Goal: Task Accomplishment & Management: Manage account settings

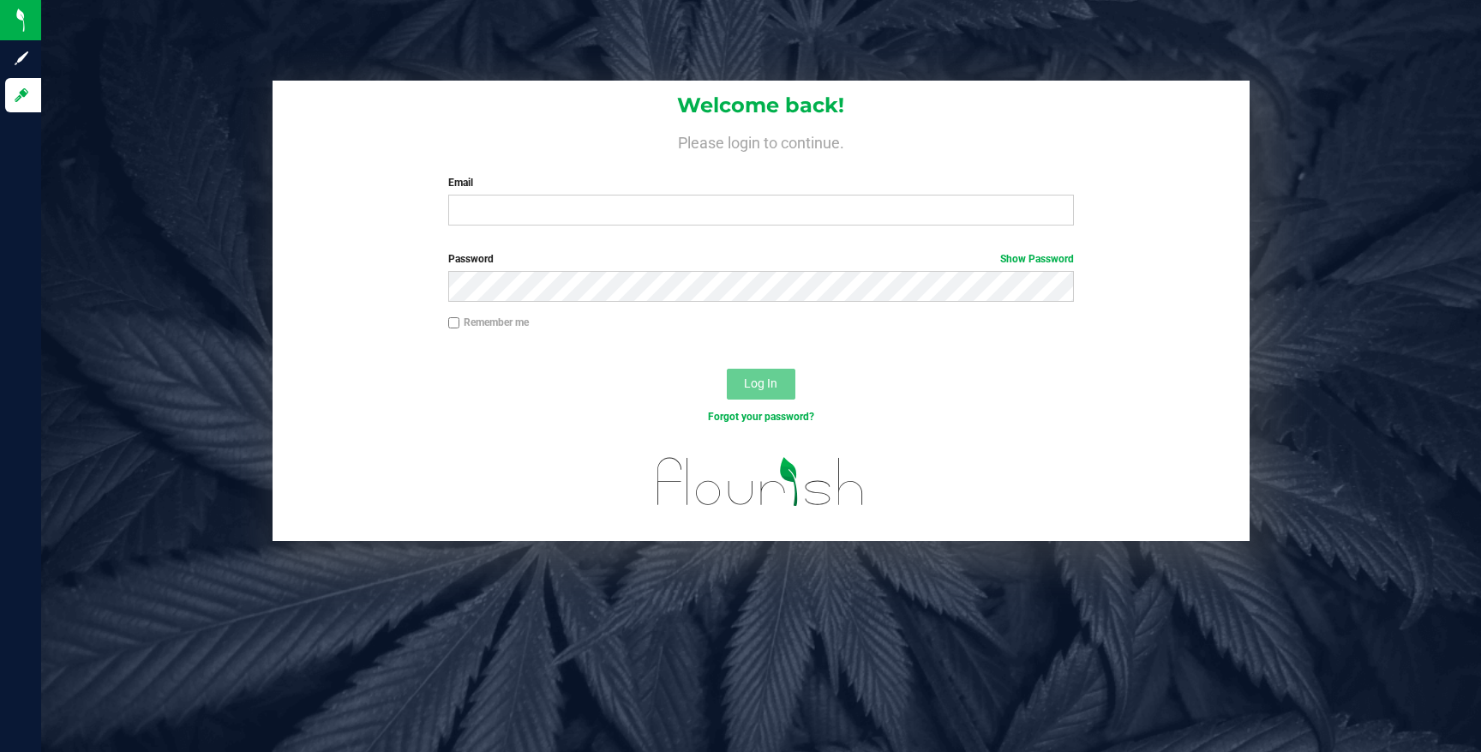
click at [804, 187] on label "Email" at bounding box center [761, 182] width 626 height 15
click at [804, 195] on input "Email" at bounding box center [761, 210] width 626 height 31
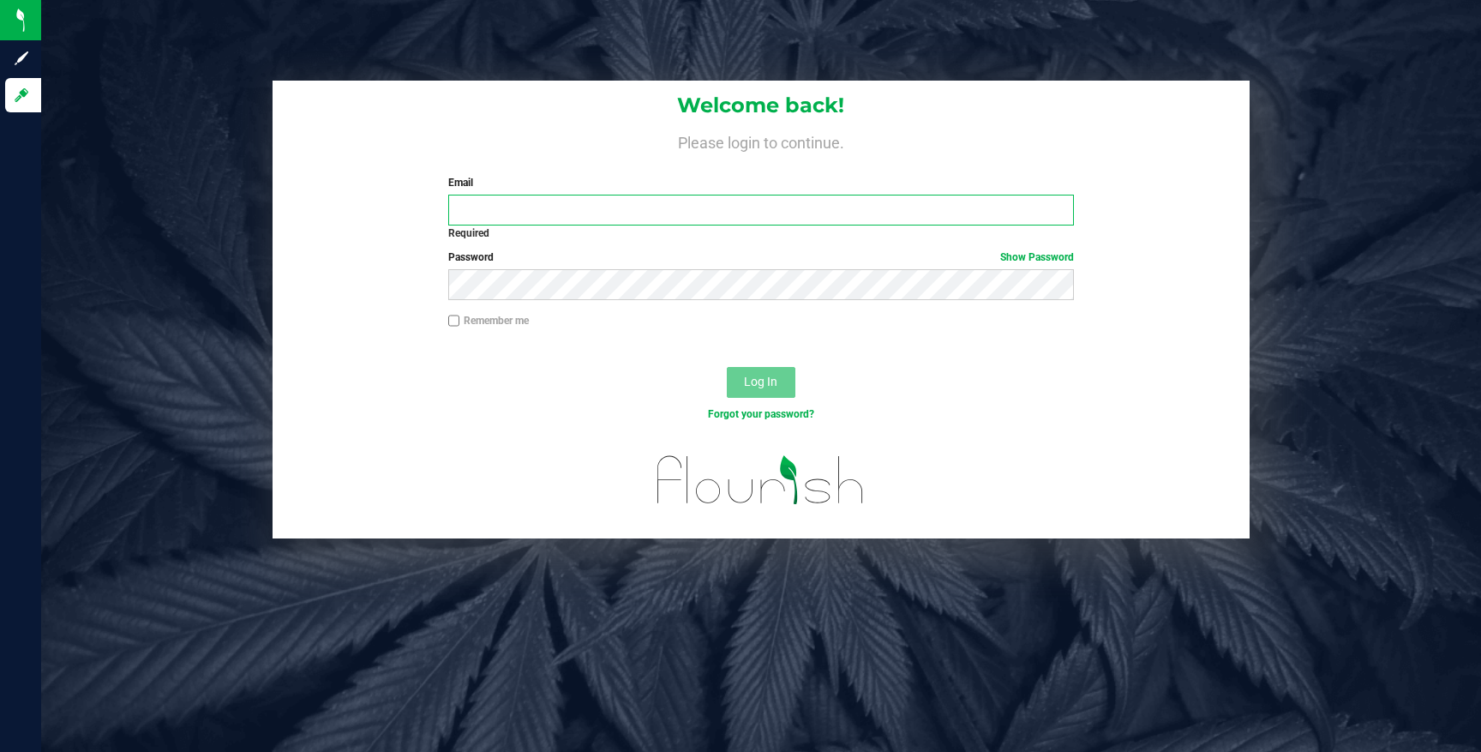
click at [904, 200] on input "Email" at bounding box center [761, 210] width 626 height 31
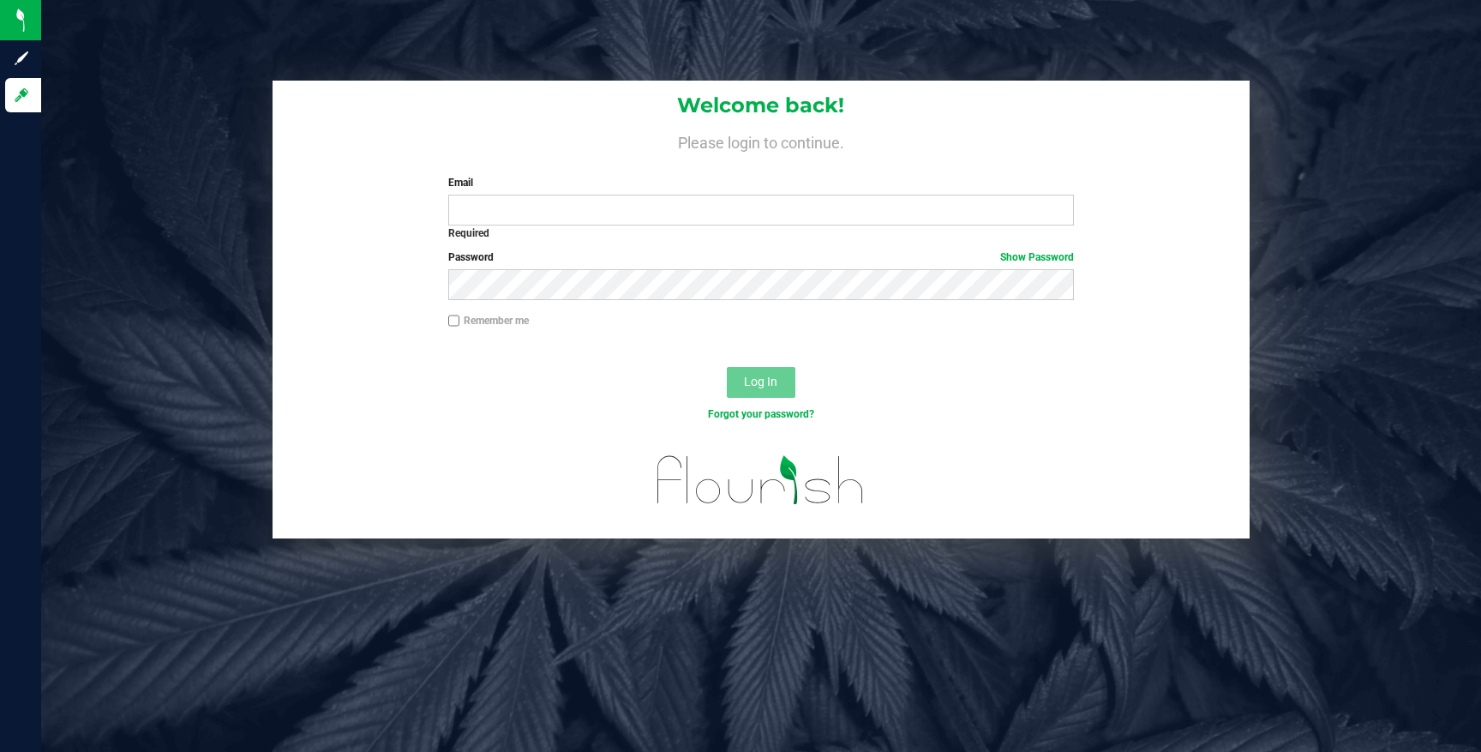
click at [1047, 251] on link "Show Password" at bounding box center [1037, 257] width 74 height 12
click at [949, 367] on div "Log In" at bounding box center [761, 387] width 977 height 57
click at [750, 420] on div "Forgot your password?" at bounding box center [762, 413] width 652 height 15
click at [762, 405] on div "Log In" at bounding box center [761, 387] width 977 height 57
click at [760, 406] on div "Forgot your password?" at bounding box center [762, 413] width 652 height 15
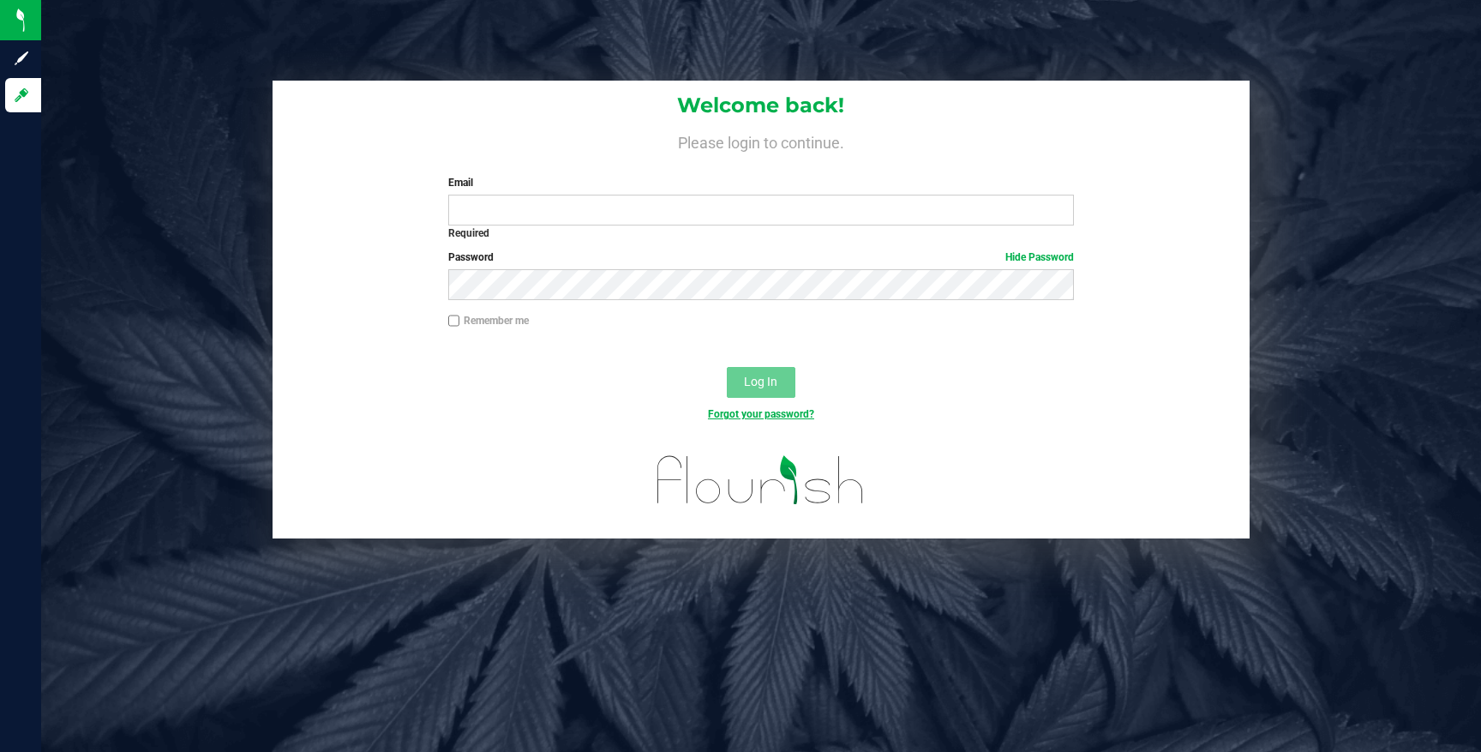
click at [760, 417] on link "Forgot your password?" at bounding box center [761, 414] width 106 height 12
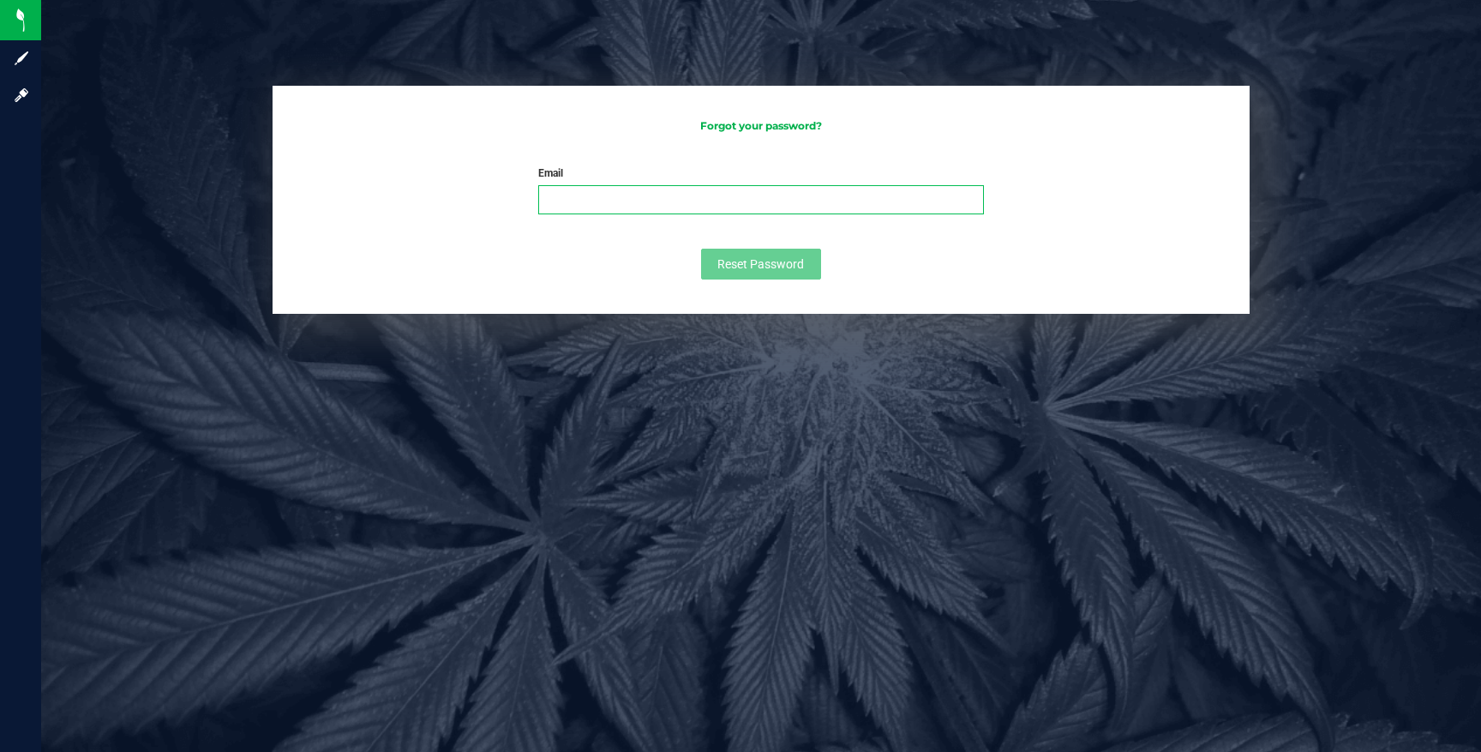
click at [839, 201] on input "Email" at bounding box center [761, 199] width 446 height 29
type input "[PERSON_NAME][EMAIL_ADDRESS][DOMAIN_NAME]"
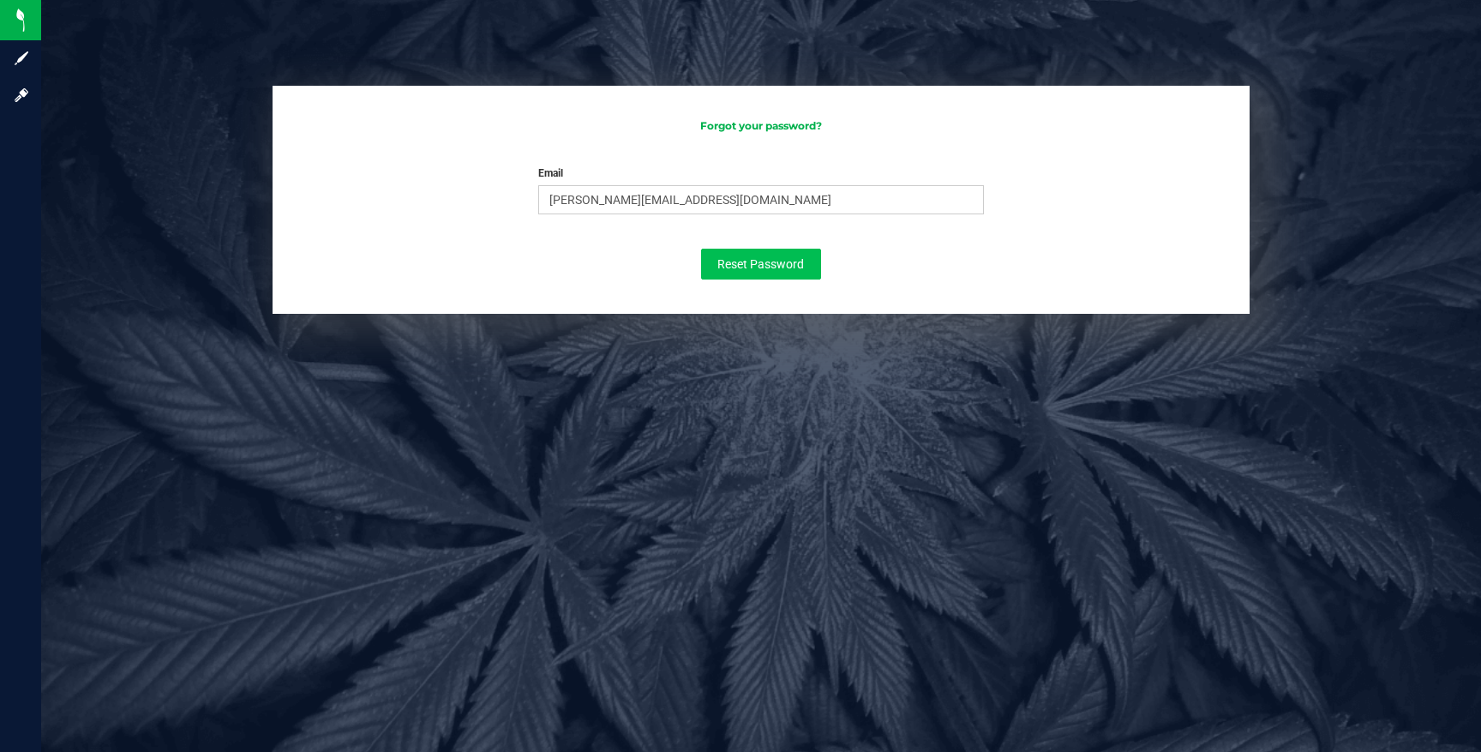
click at [780, 272] on button "Reset Password" at bounding box center [761, 264] width 120 height 31
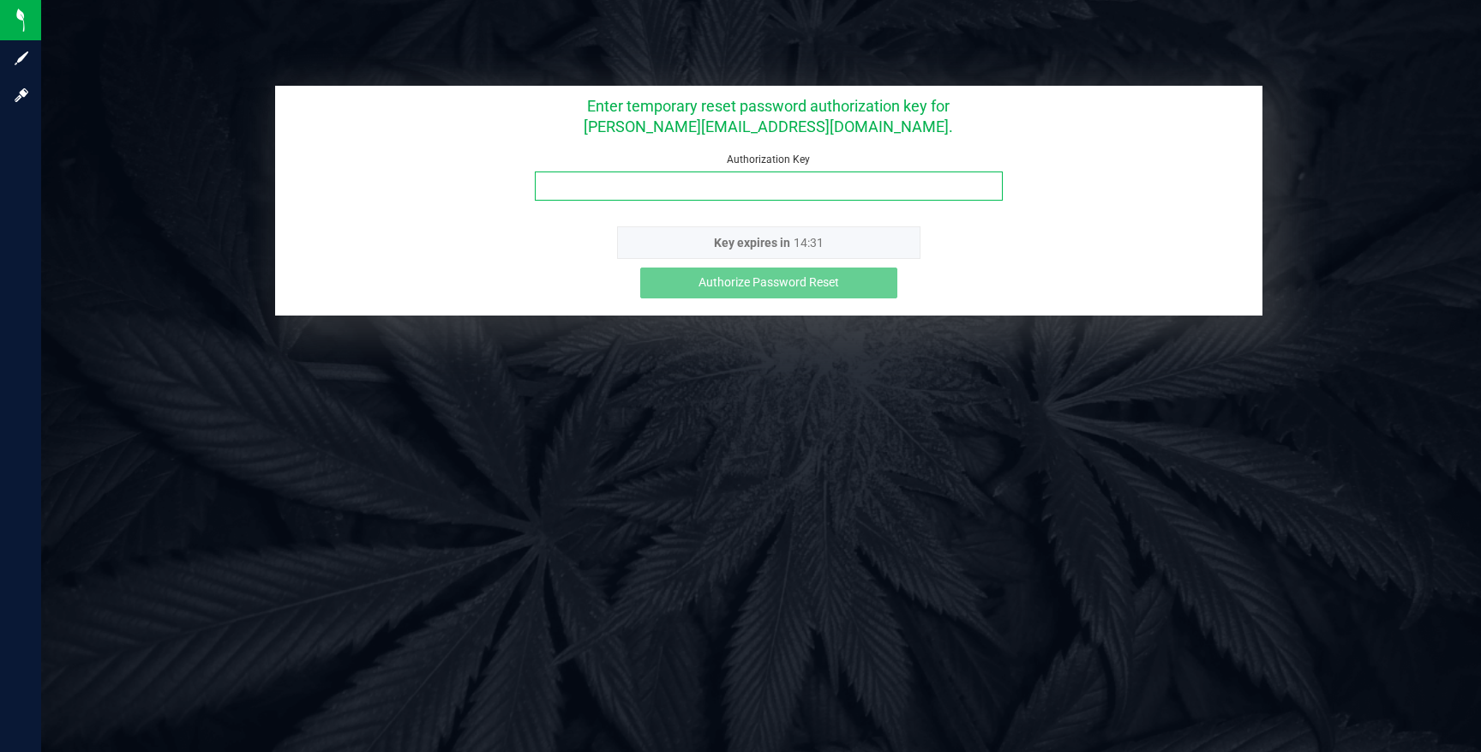
click at [622, 180] on input "Authorization Key" at bounding box center [769, 185] width 468 height 29
paste input "u3wrj82n"
type input "u3wrj82n"
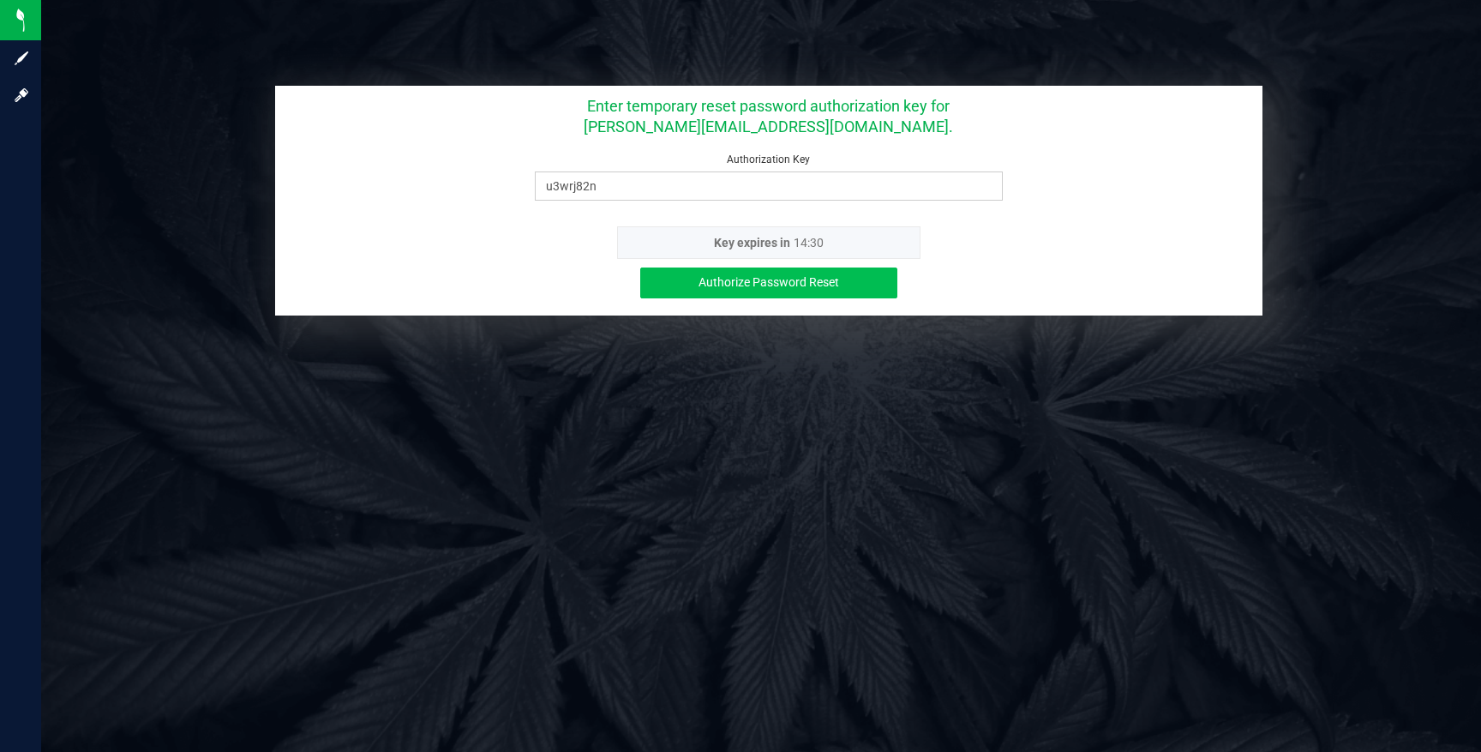
click at [850, 279] on button "Authorize Password Reset" at bounding box center [768, 282] width 257 height 31
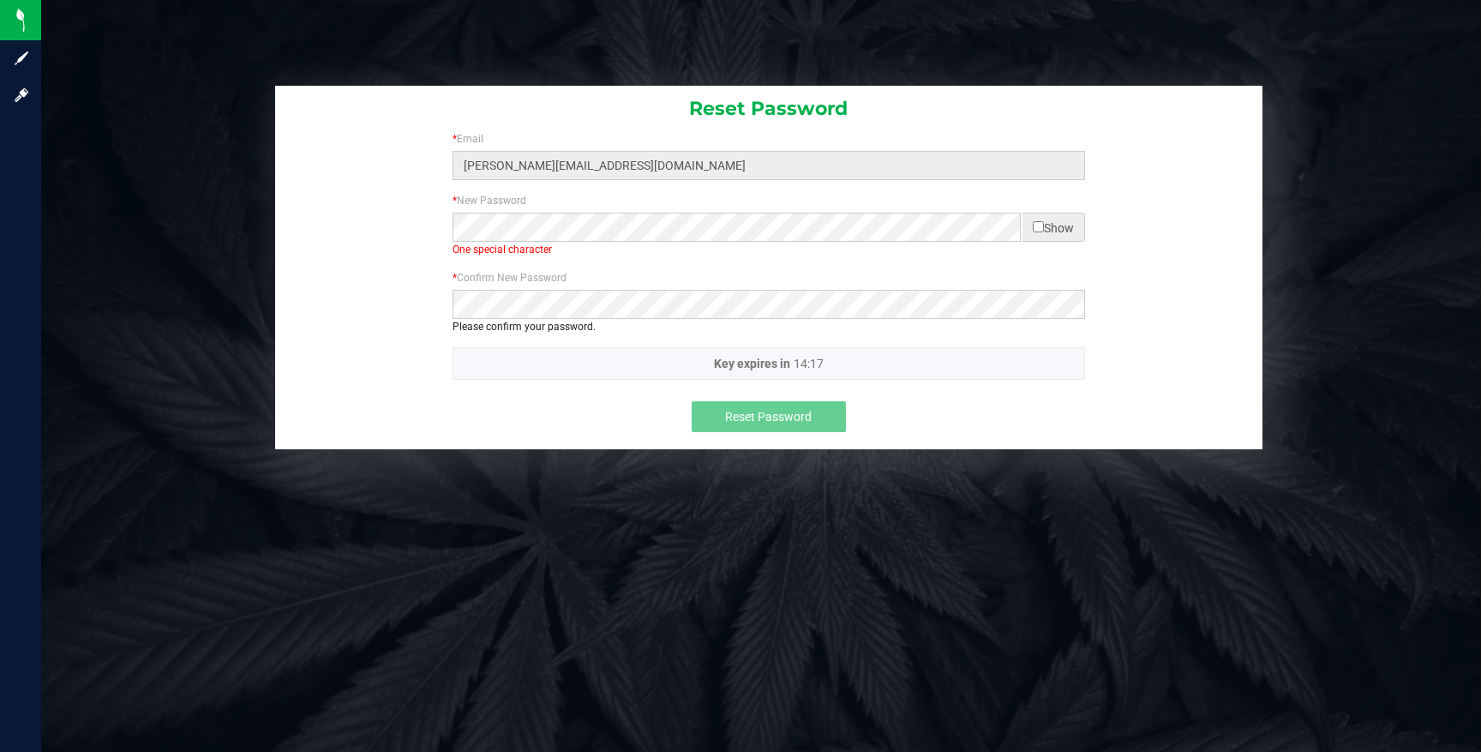
click at [1034, 227] on input "checkbox" at bounding box center [1038, 226] width 11 height 11
checkbox input "true"
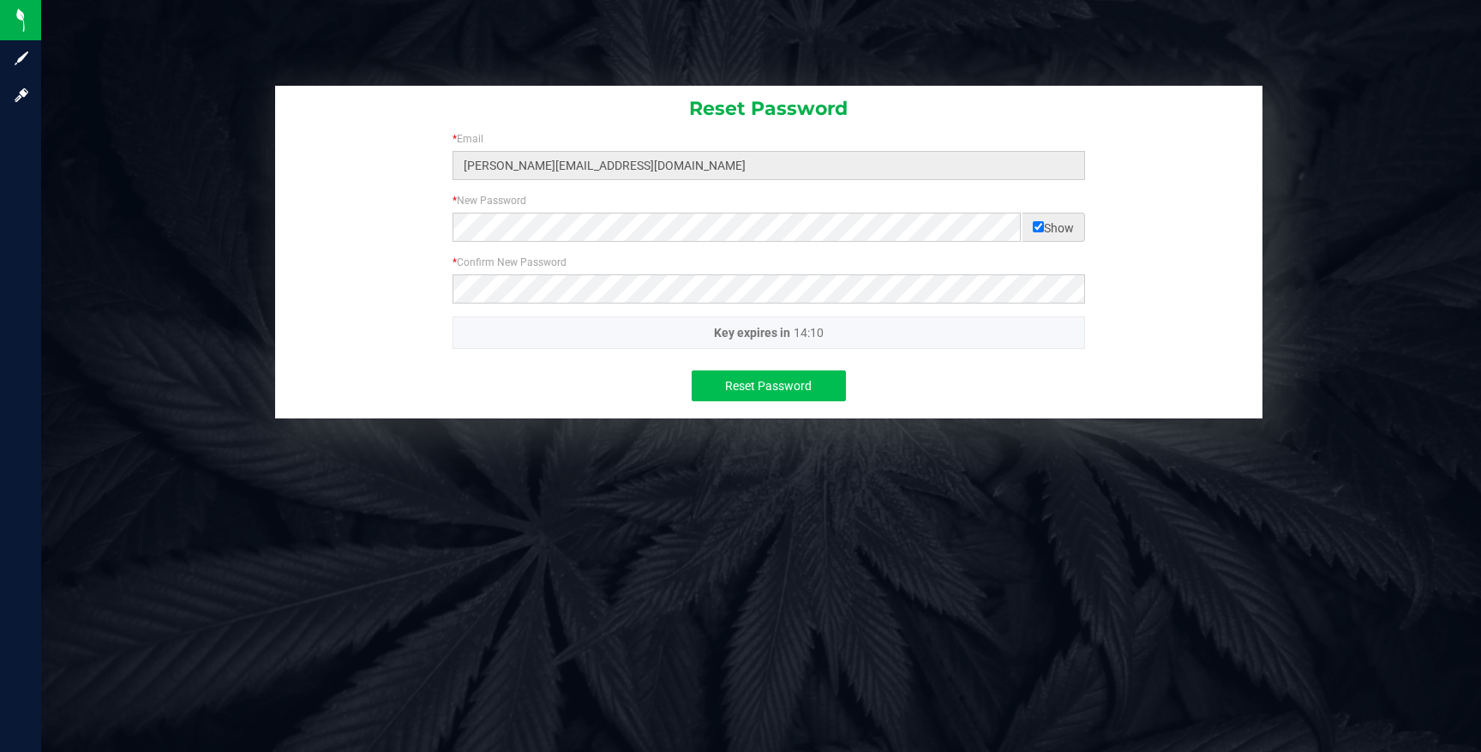
click at [747, 396] on button "Reset Password" at bounding box center [769, 385] width 154 height 31
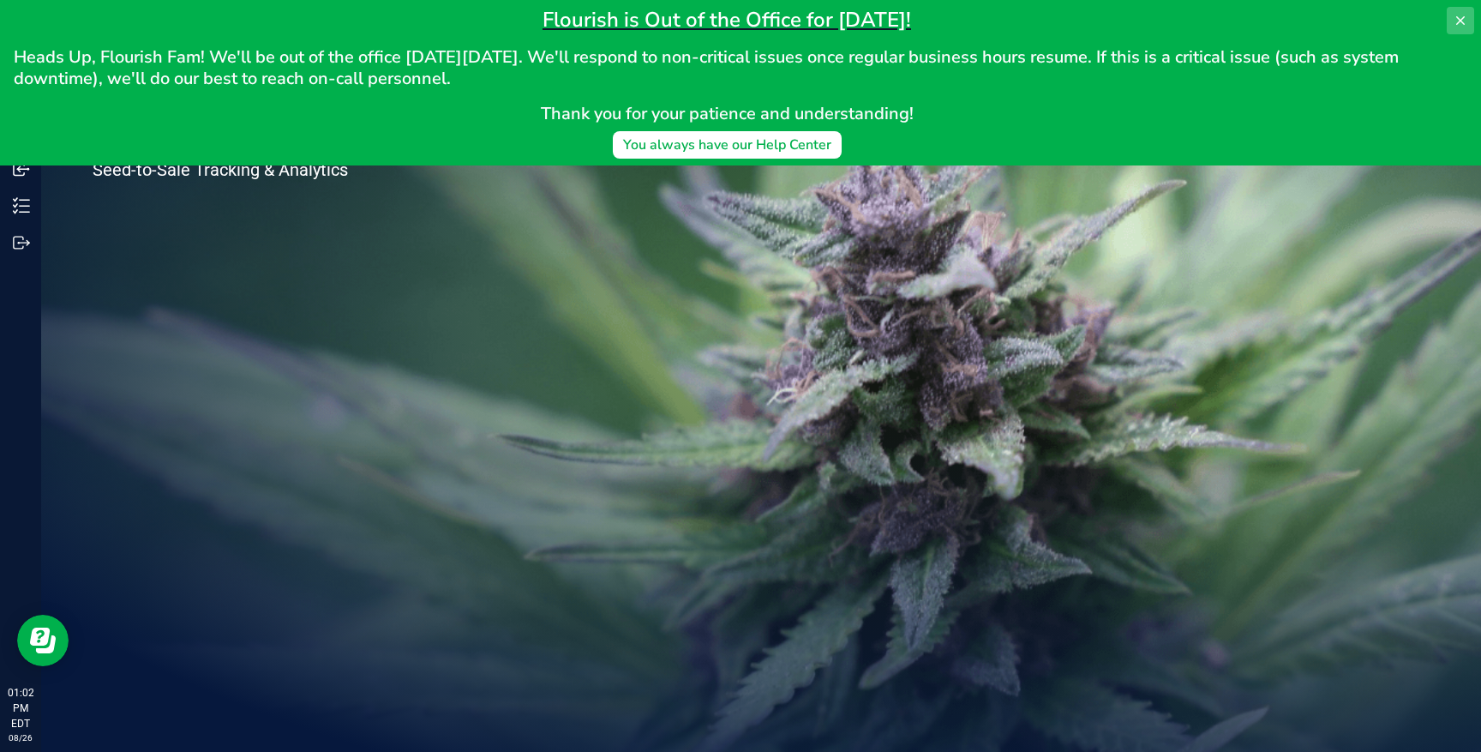
click at [1459, 14] on icon at bounding box center [1461, 21] width 14 height 14
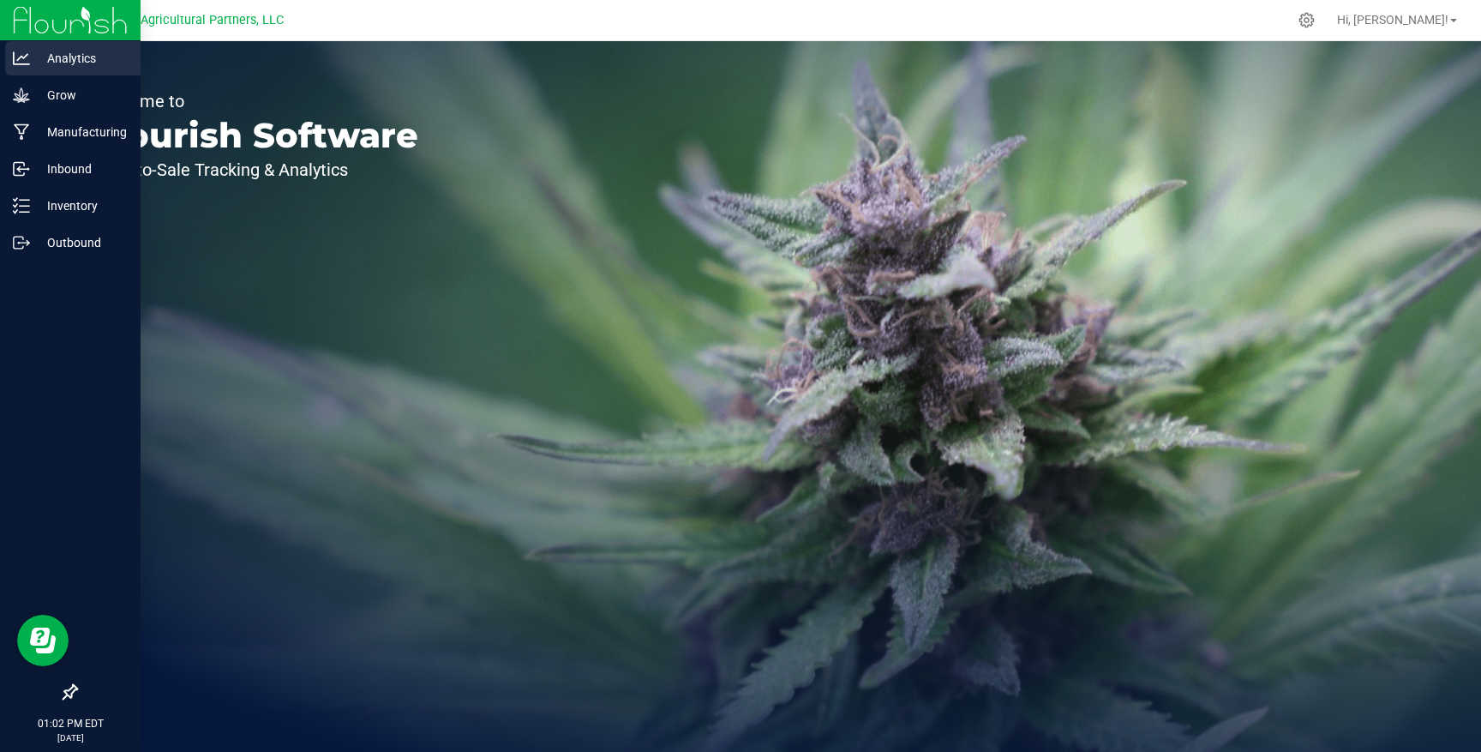
click at [25, 62] on icon at bounding box center [21, 58] width 17 height 17
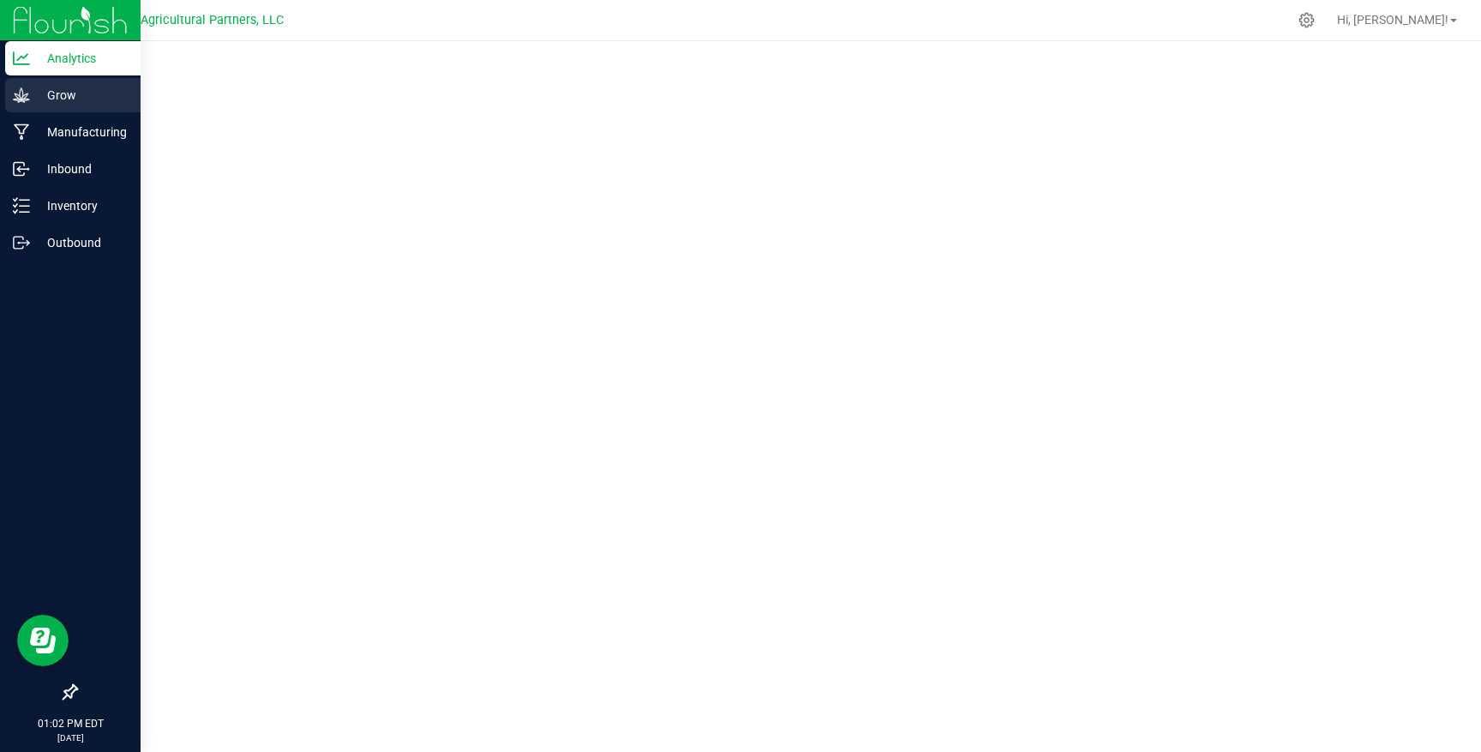
click at [39, 96] on p "Grow" at bounding box center [81, 95] width 103 height 21
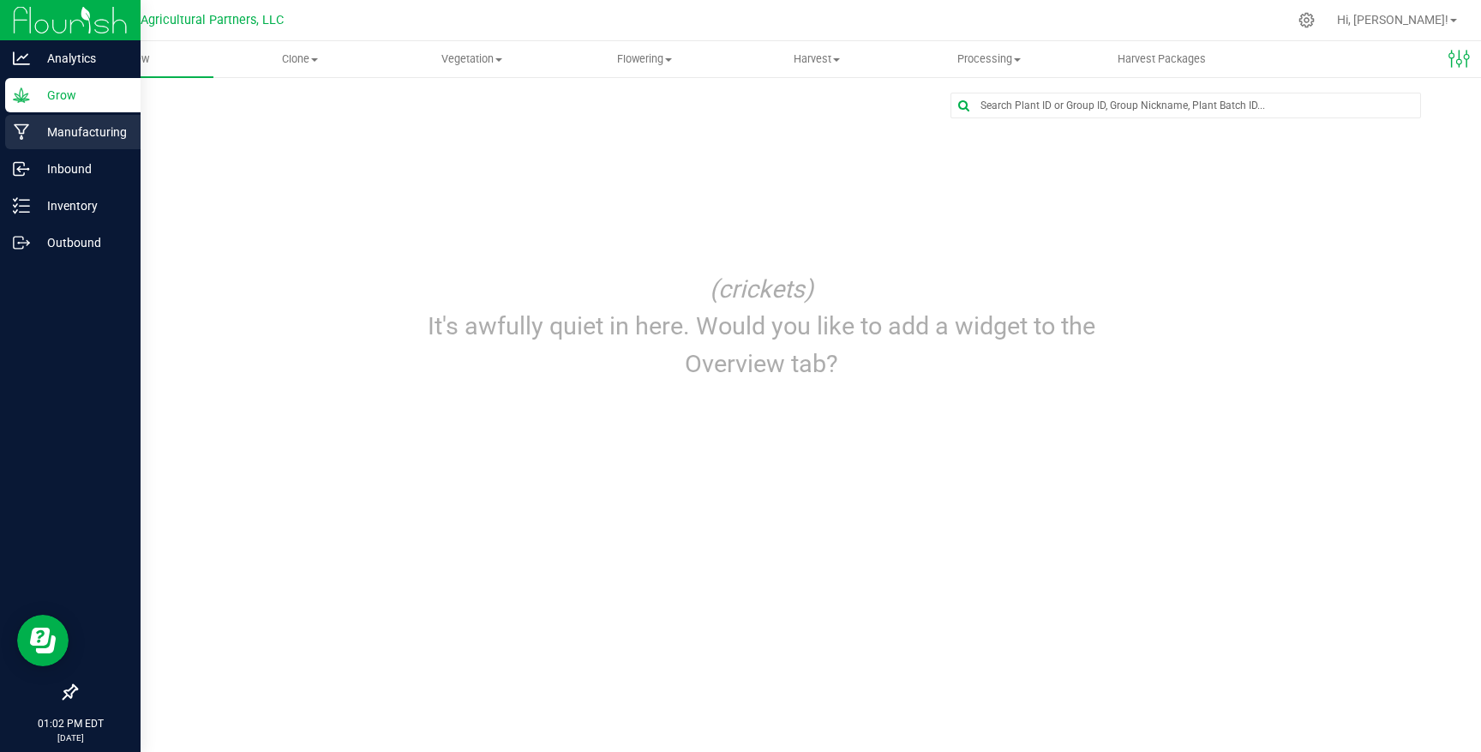
click at [54, 135] on p "Manufacturing" at bounding box center [81, 132] width 103 height 21
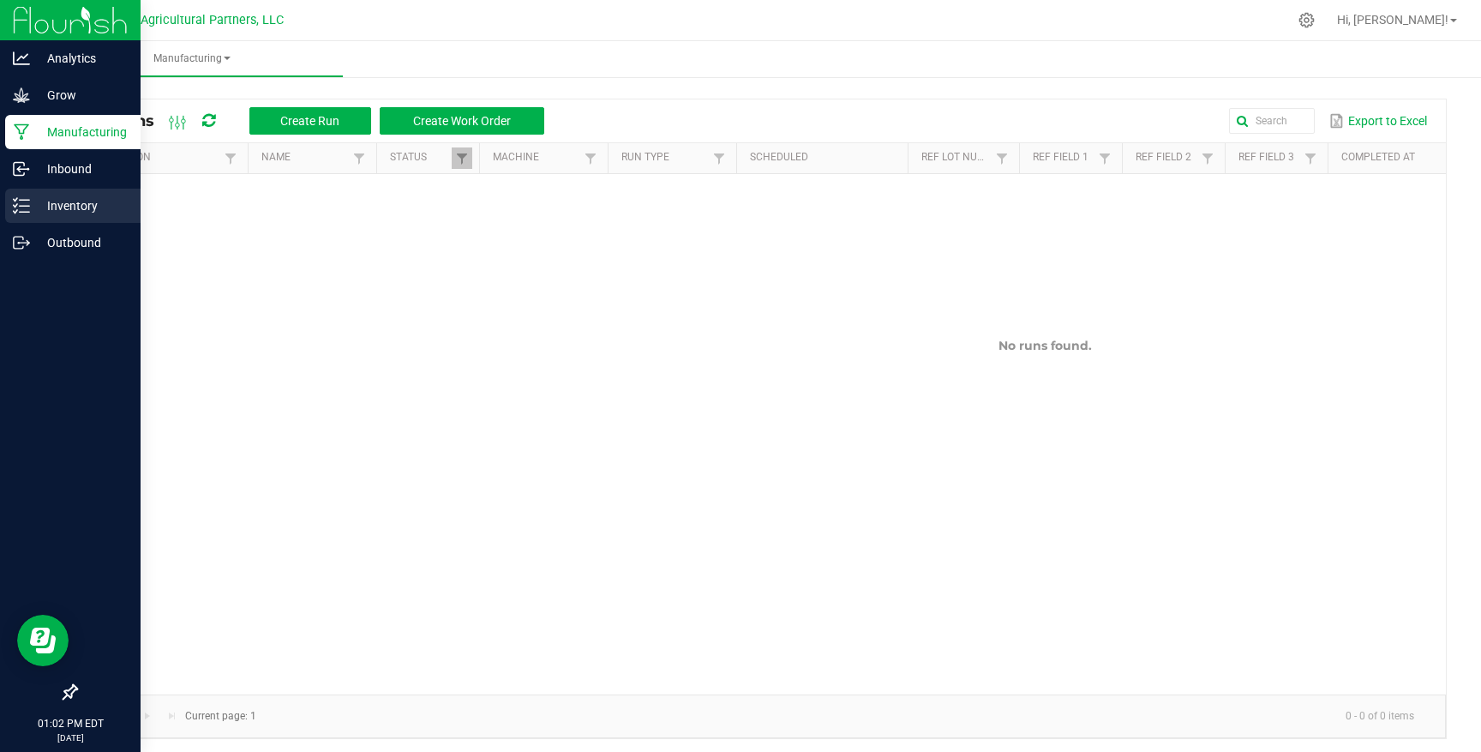
click at [60, 195] on p "Inventory" at bounding box center [81, 205] width 103 height 21
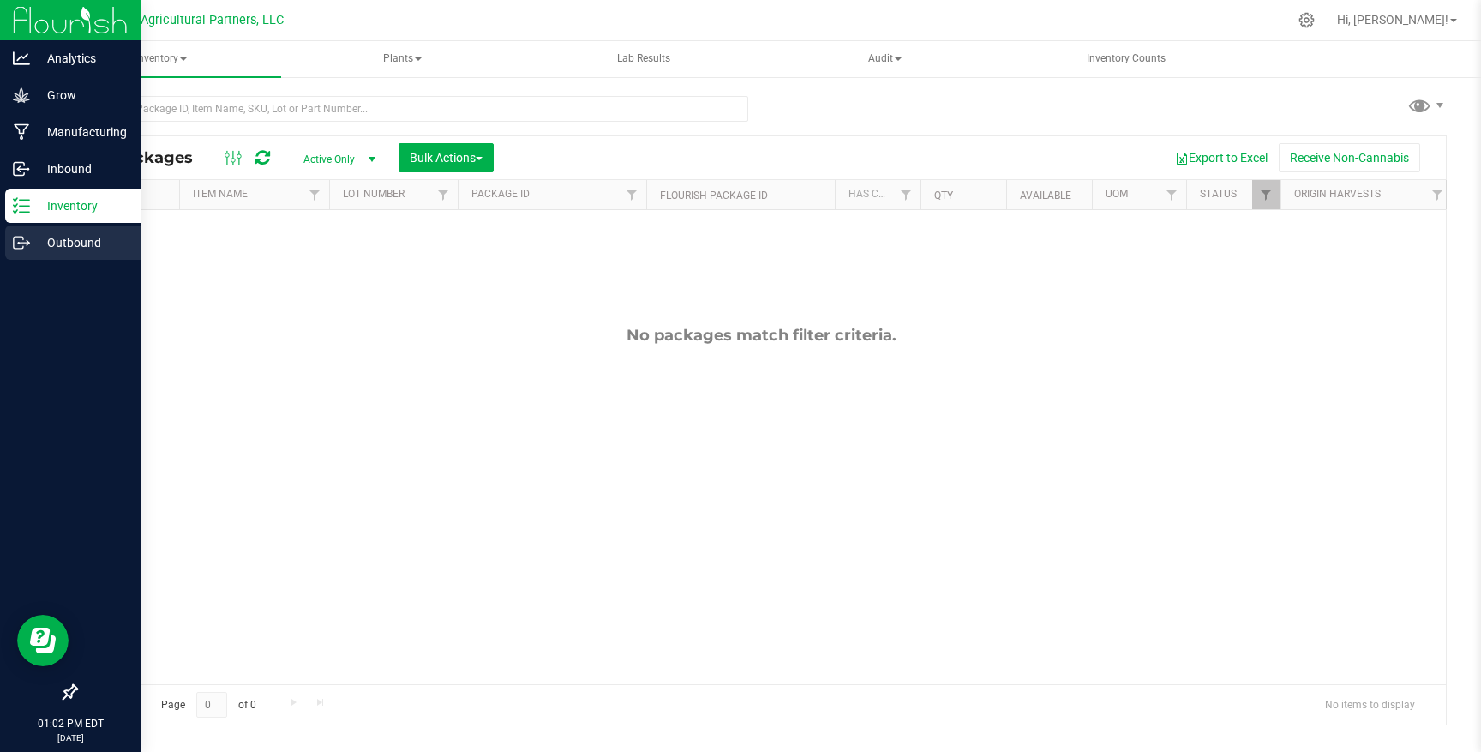
click at [73, 243] on p "Outbound" at bounding box center [81, 242] width 103 height 21
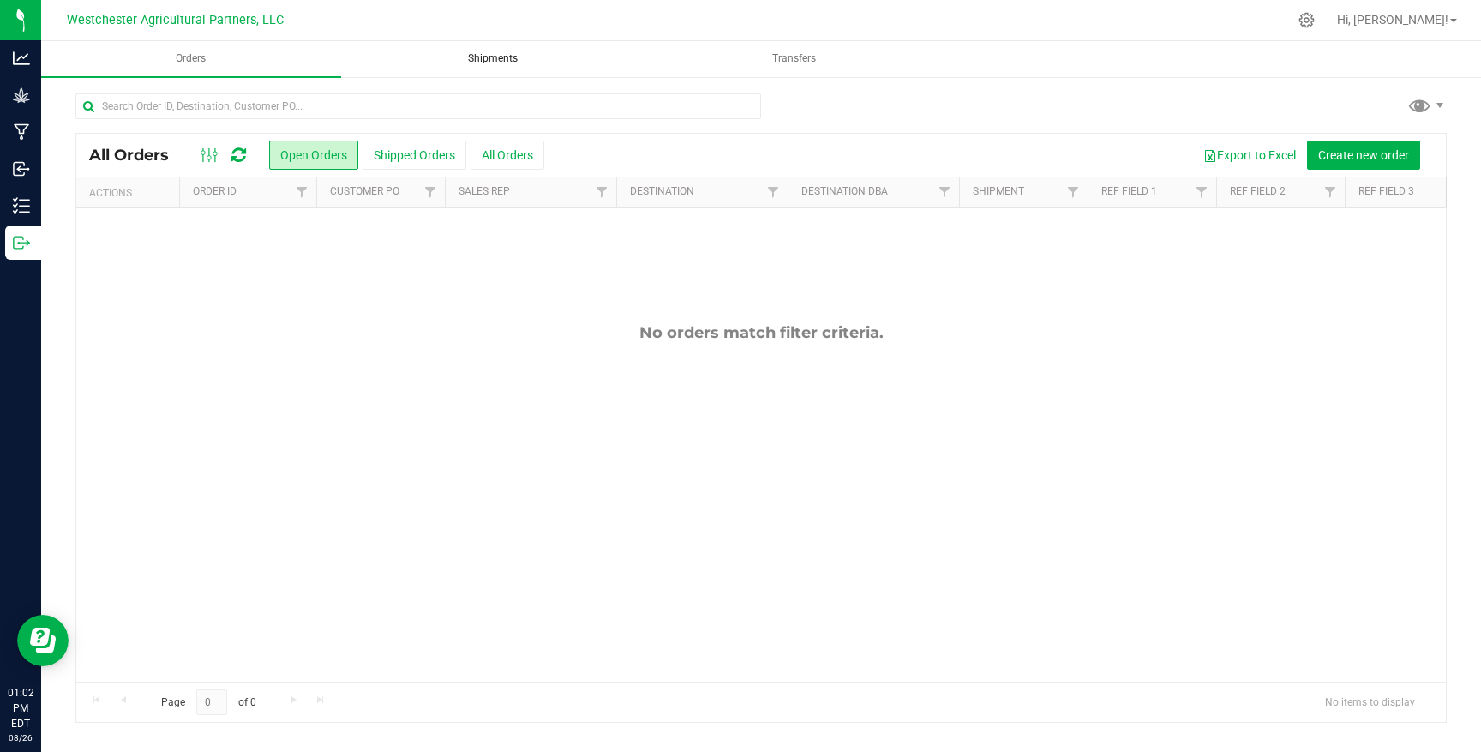
click at [566, 53] on uib-tab-heading "Shipments" at bounding box center [493, 59] width 298 height 34
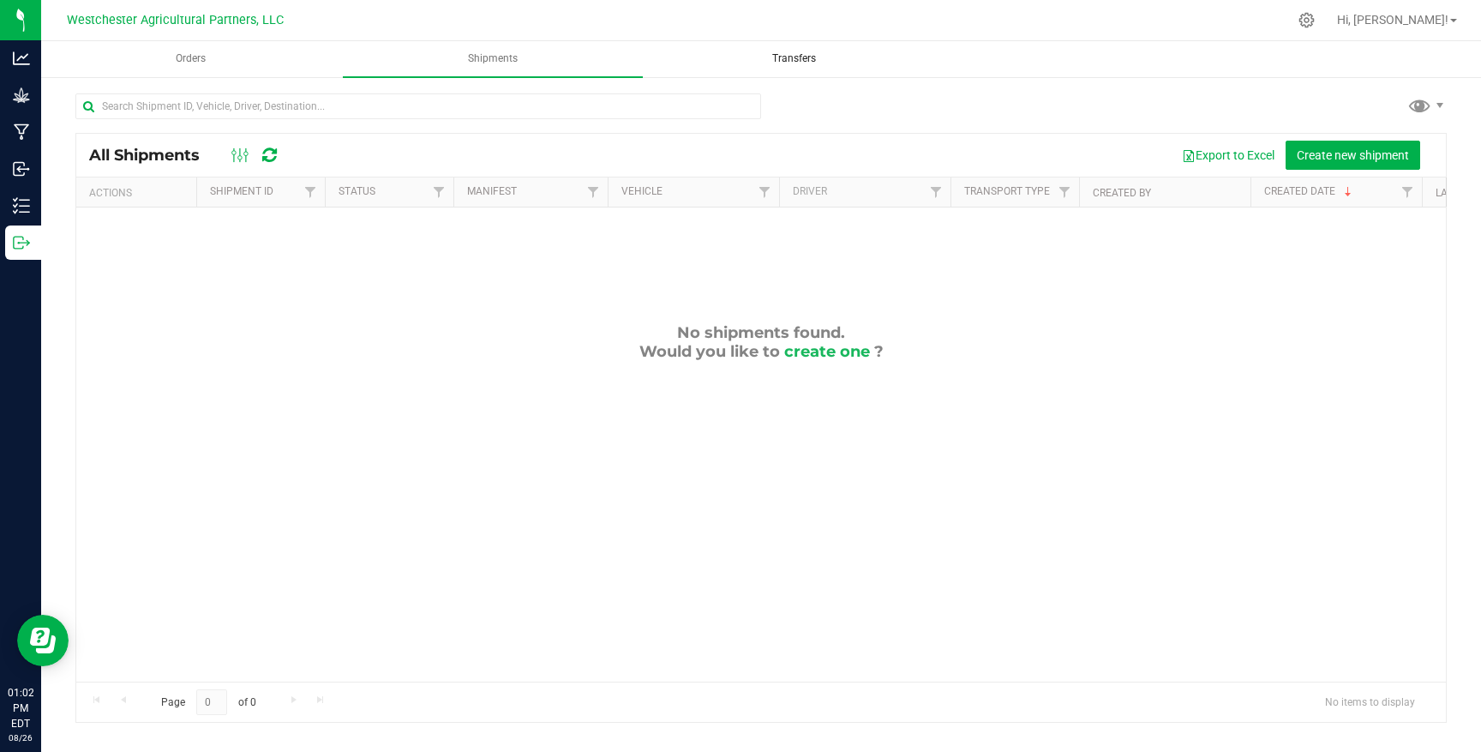
click at [807, 68] on uib-tab-heading "Transfers" at bounding box center [795, 59] width 298 height 34
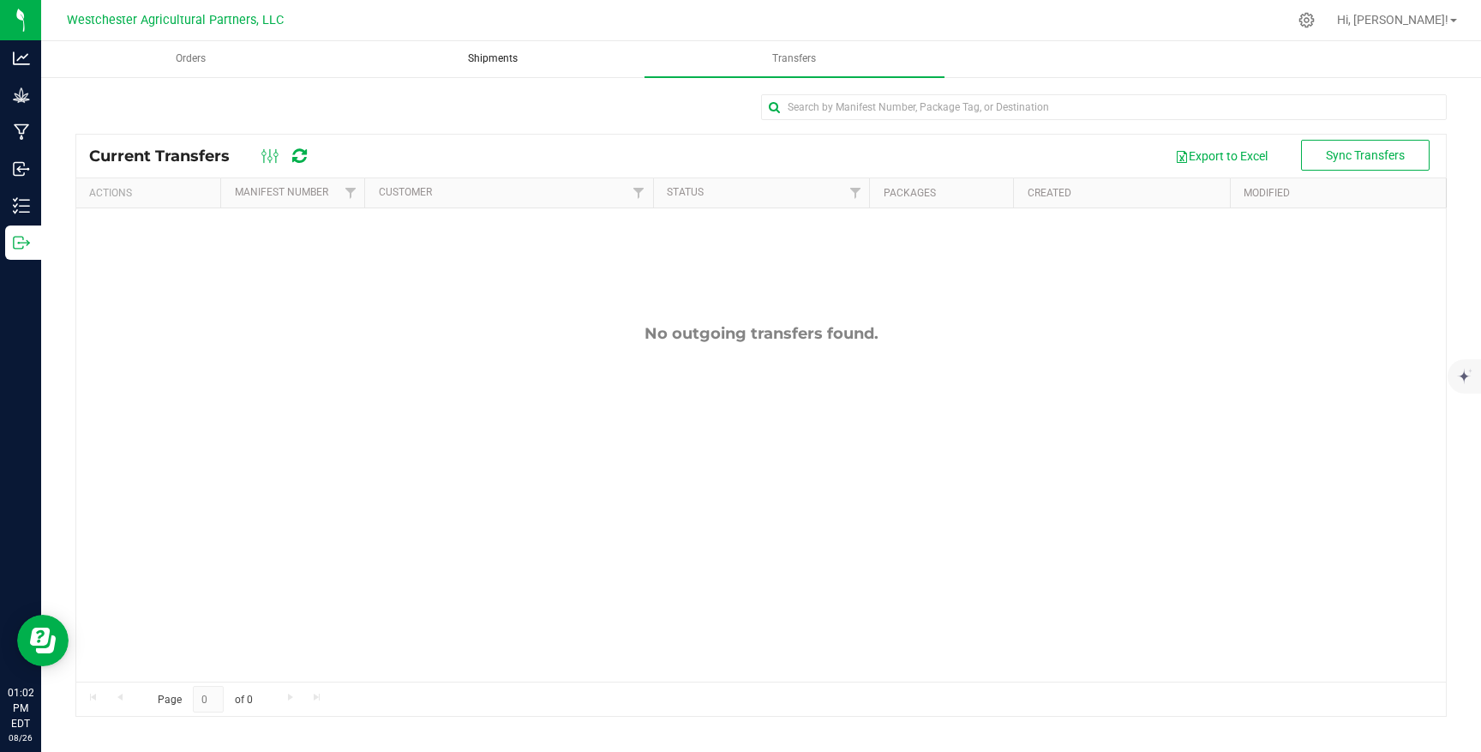
click at [524, 63] on span "Shipments" at bounding box center [493, 58] width 96 height 15
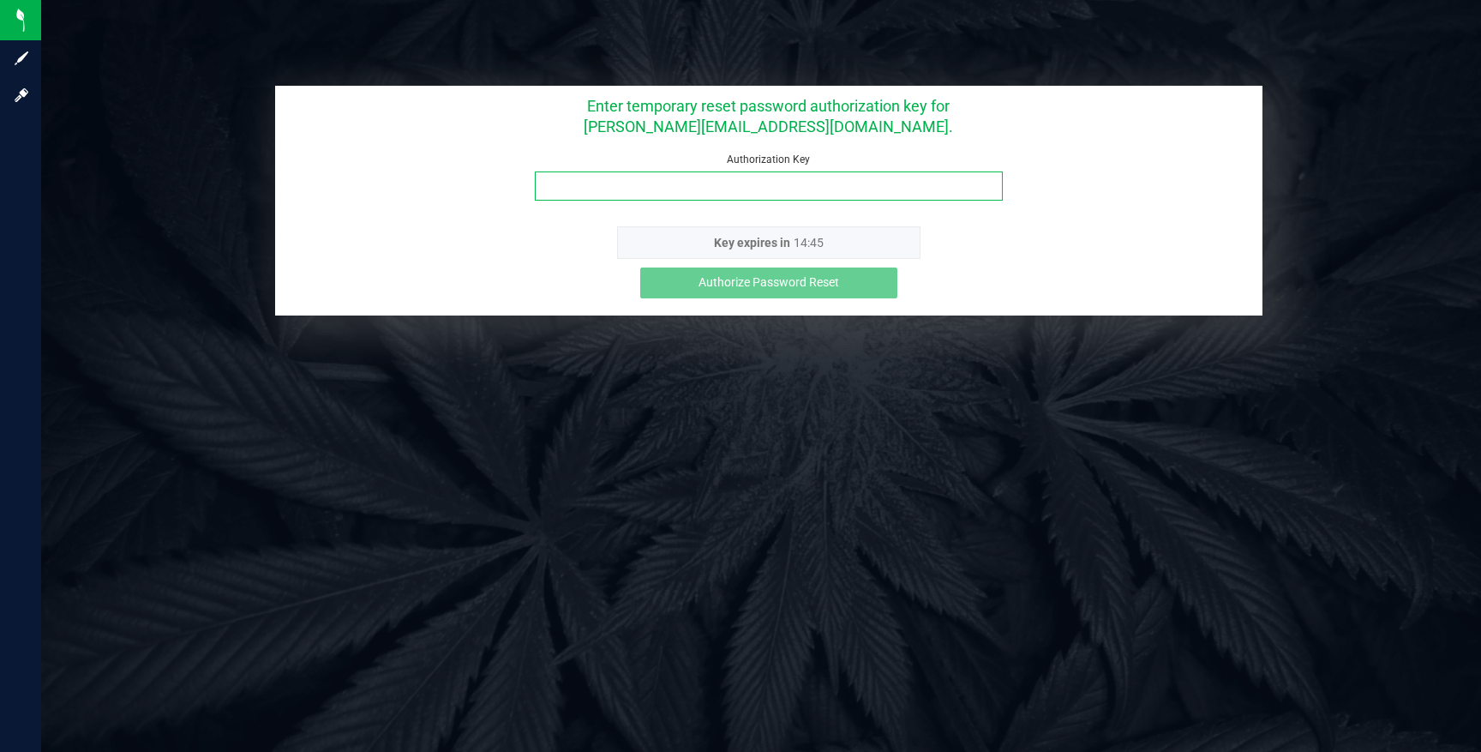
click at [771, 183] on input "Authorization Key" at bounding box center [769, 185] width 468 height 29
